Goal: Task Accomplishment & Management: Manage account settings

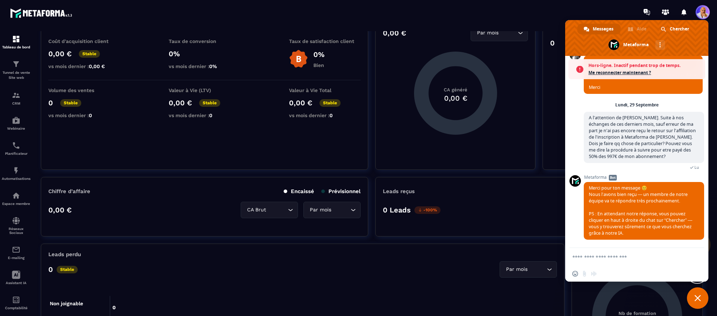
scroll to position [51, 0]
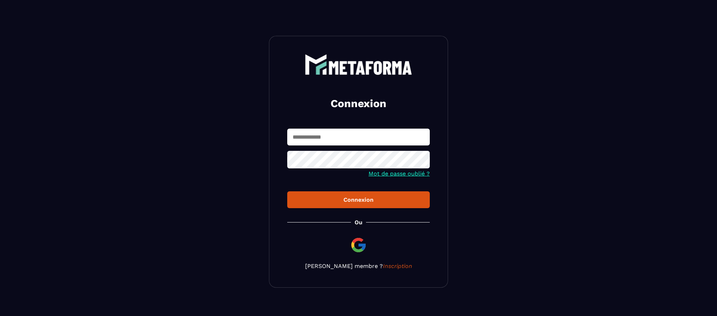
type input "**********"
click at [369, 199] on div "Connexion" at bounding box center [358, 199] width 131 height 7
